Goal: Transaction & Acquisition: Book appointment/travel/reservation

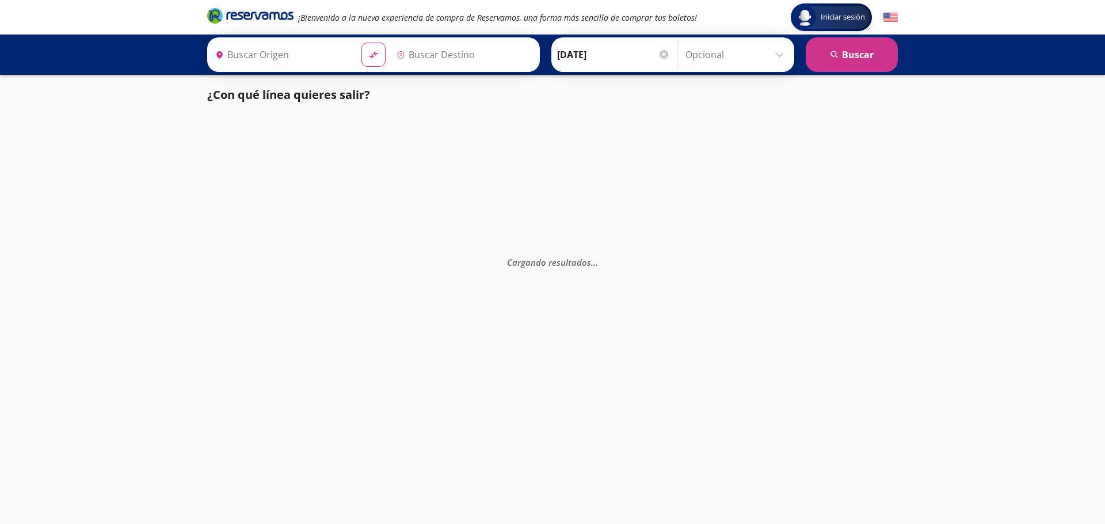
type input "Santiago de Querétaro, [GEOGRAPHIC_DATA]"
type input "[GEOGRAPHIC_DATA], [GEOGRAPHIC_DATA]"
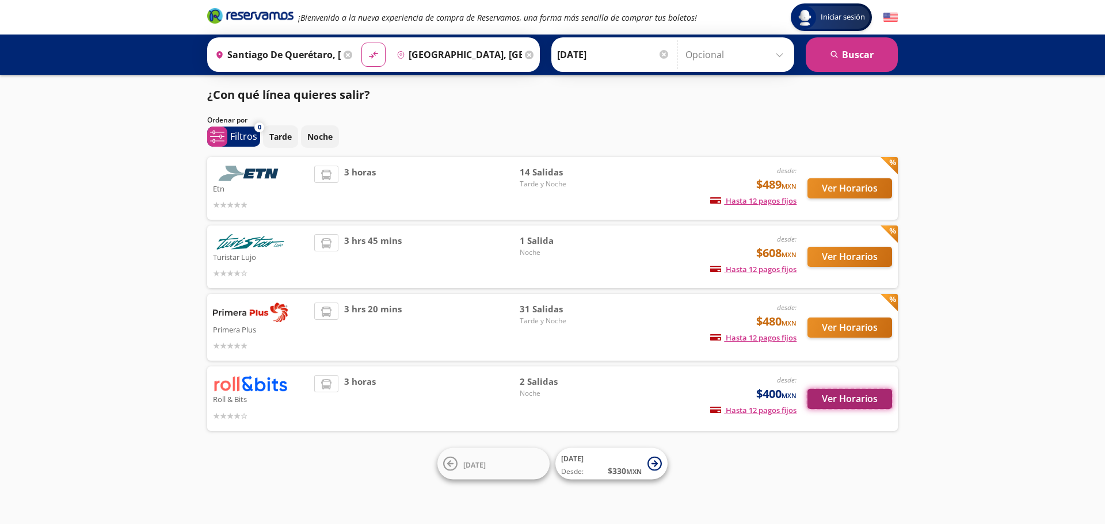
click at [855, 400] on button "Ver Horarios" at bounding box center [850, 399] width 85 height 20
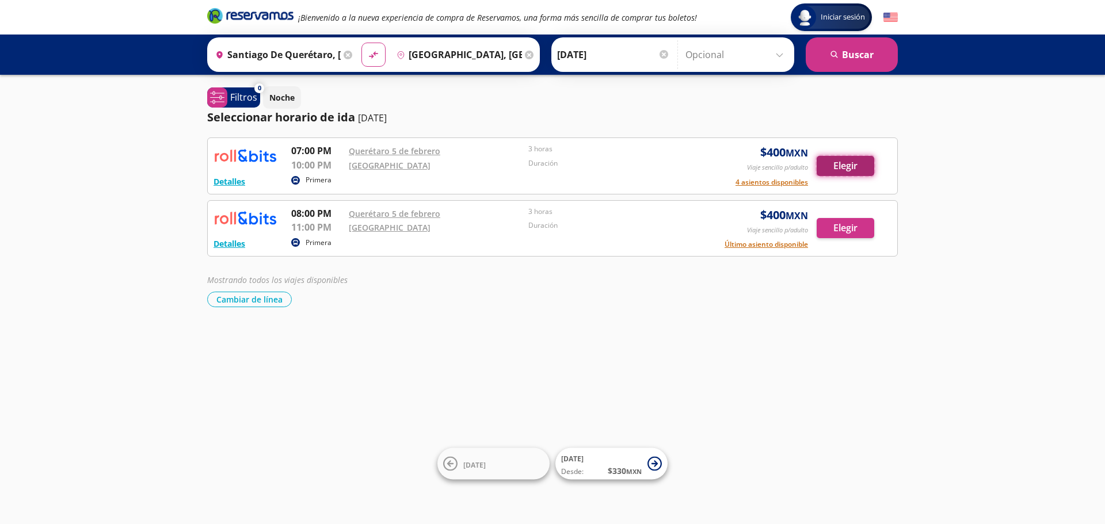
click at [841, 162] on button "Elegir" at bounding box center [846, 166] width 58 height 20
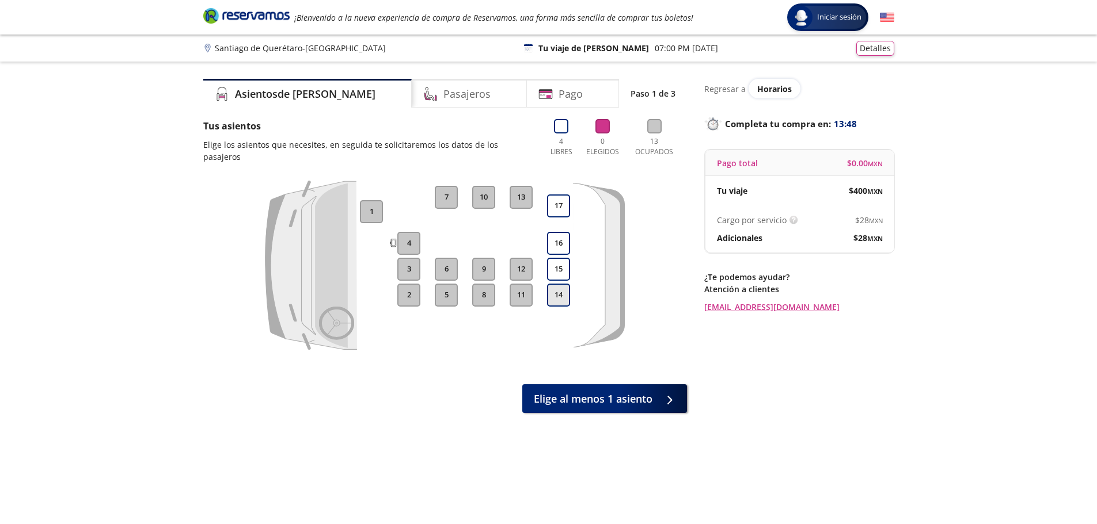
click at [548, 286] on button "14" at bounding box center [558, 295] width 23 height 23
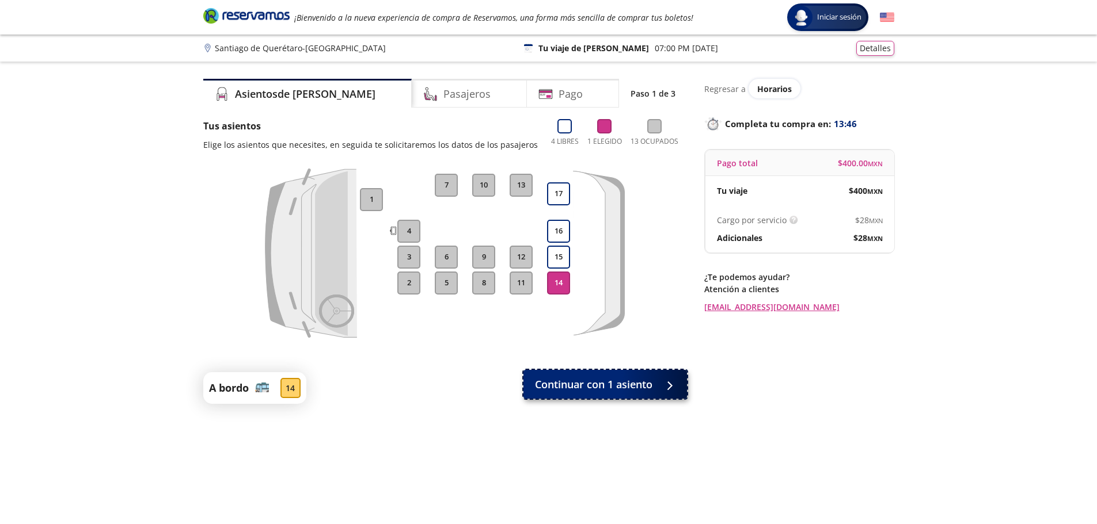
click at [658, 389] on div at bounding box center [666, 385] width 17 height 14
